Goal: Information Seeking & Learning: Learn about a topic

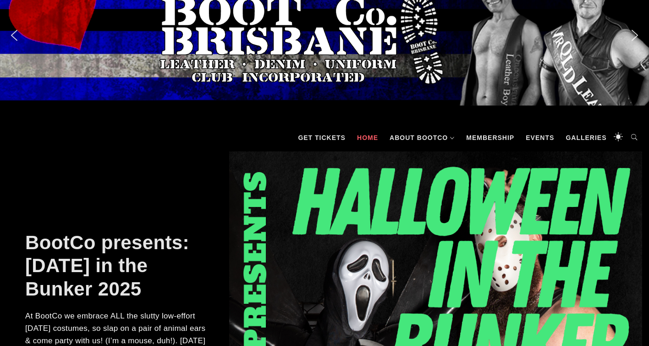
scroll to position [22, 0]
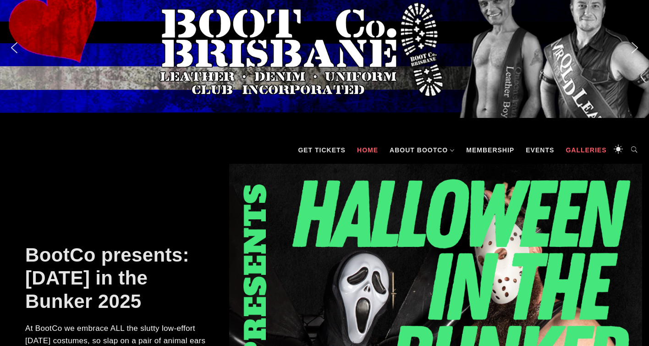
click at [576, 148] on link "Galleries" at bounding box center [586, 150] width 50 height 28
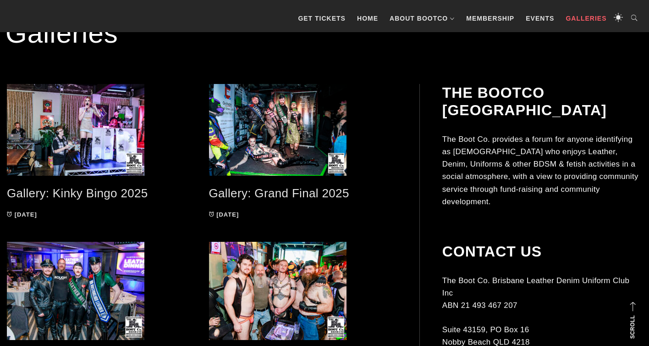
scroll to position [156, 0]
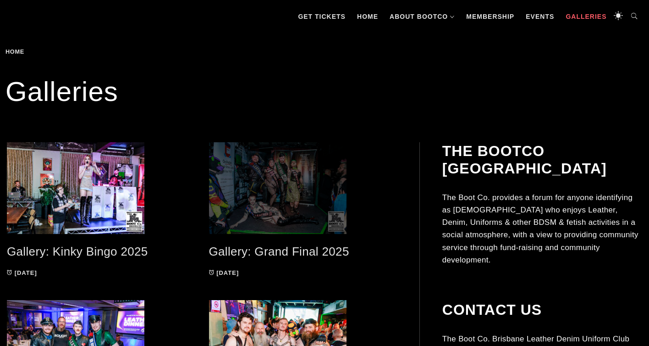
click at [312, 184] on span at bounding box center [303, 188] width 188 height 92
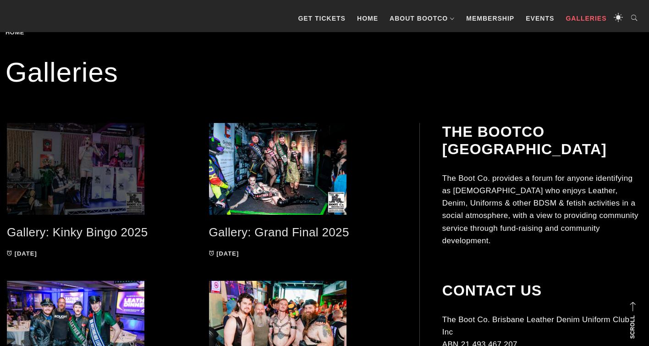
scroll to position [0, 0]
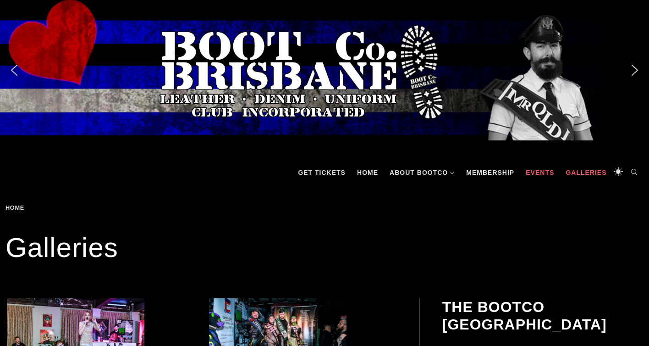
click at [540, 167] on link "Events" at bounding box center [540, 173] width 38 height 28
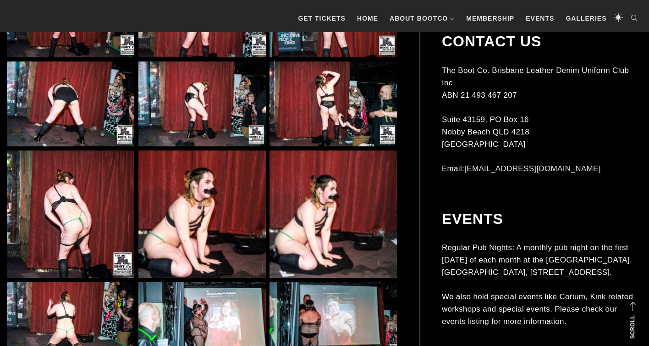
scroll to position [3337, 0]
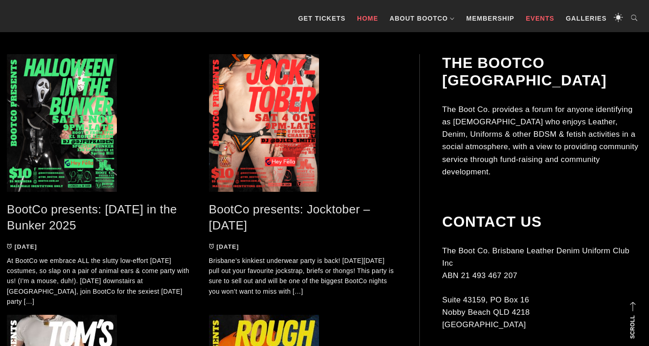
scroll to position [197, 0]
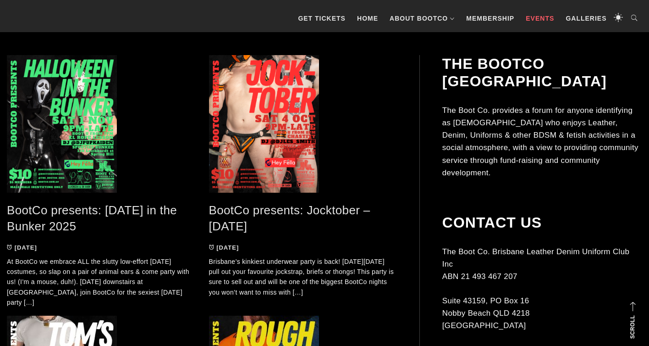
click at [270, 212] on link "BootCo presents: Jocktober – Oct 2025" at bounding box center [289, 218] width 161 height 30
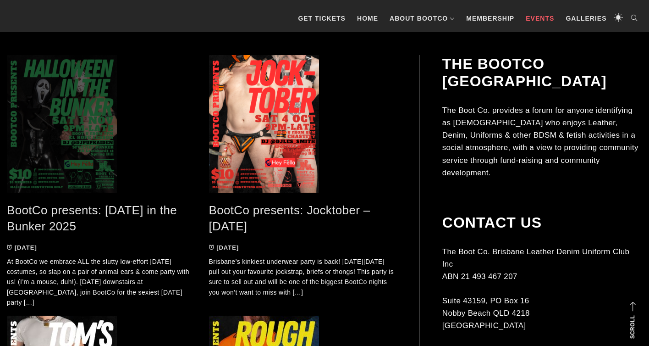
click at [52, 131] on span at bounding box center [101, 124] width 188 height 138
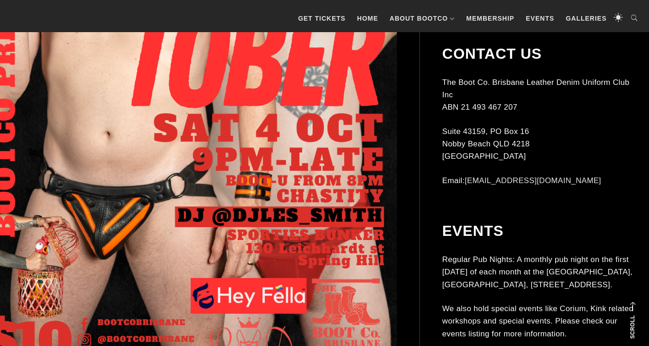
scroll to position [379, 0]
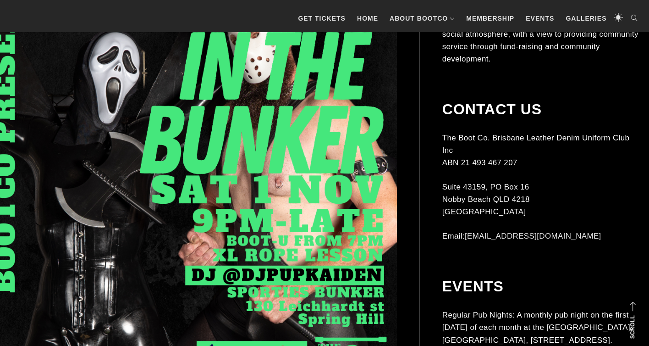
scroll to position [327, 0]
